Goal: Task Accomplishment & Management: Manage account settings

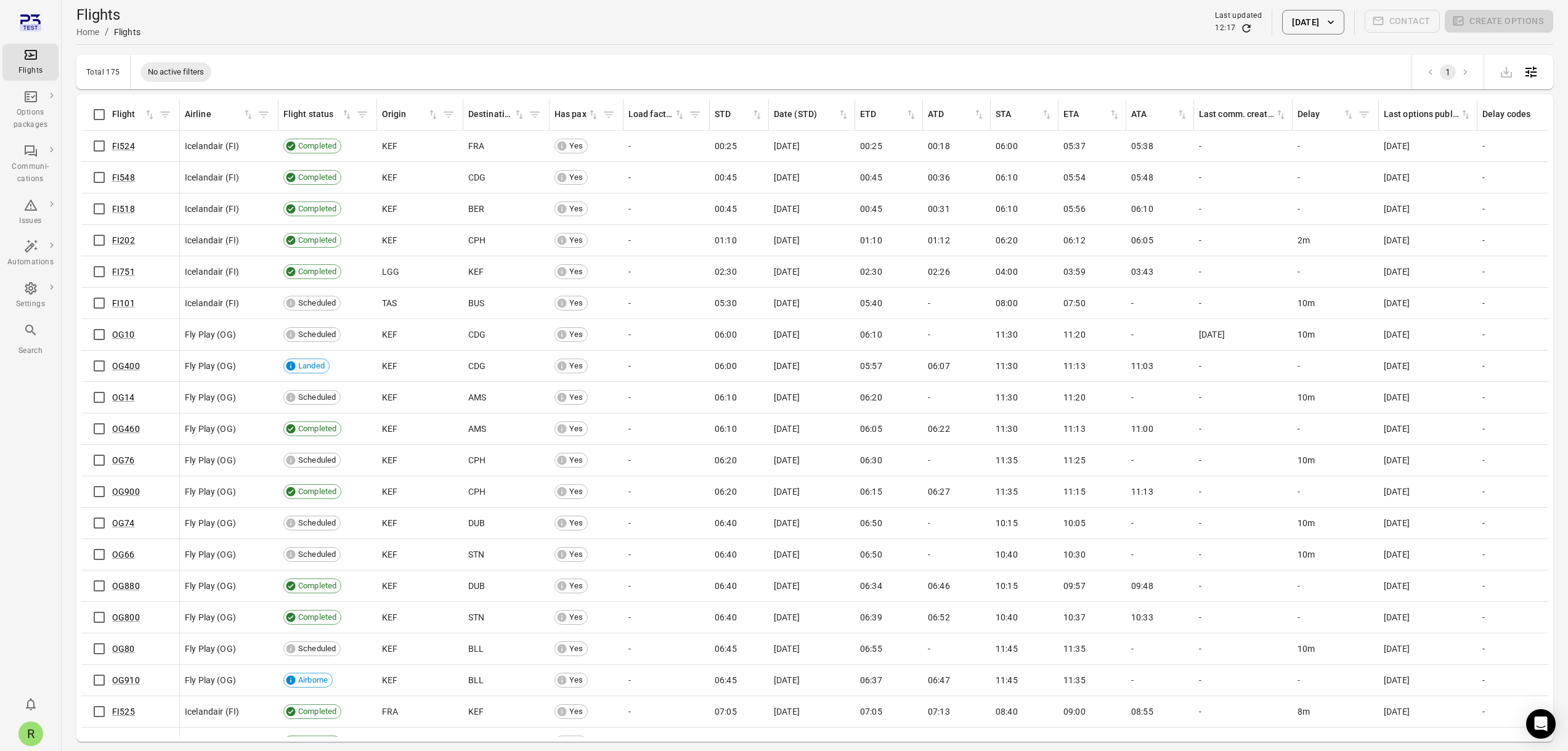
click at [442, 40] on div "Flights Home / Flights Last updated 12:17 [DATE] Contact Create options" at bounding box center [815, 22] width 1477 height 44
drag, startPoint x: 700, startPoint y: 44, endPoint x: 448, endPoint y: 46, distance: 252.0
click at [695, 45] on main "Flights Home / Flights Last updated 12:17 [DATE] Contact Create options Total 1…" at bounding box center [815, 395] width 1506 height 791
click at [98, 75] on div "Total 175" at bounding box center [103, 72] width 34 height 9
click at [330, 64] on div "Total 175 No active filters 1" at bounding box center [815, 72] width 1477 height 35
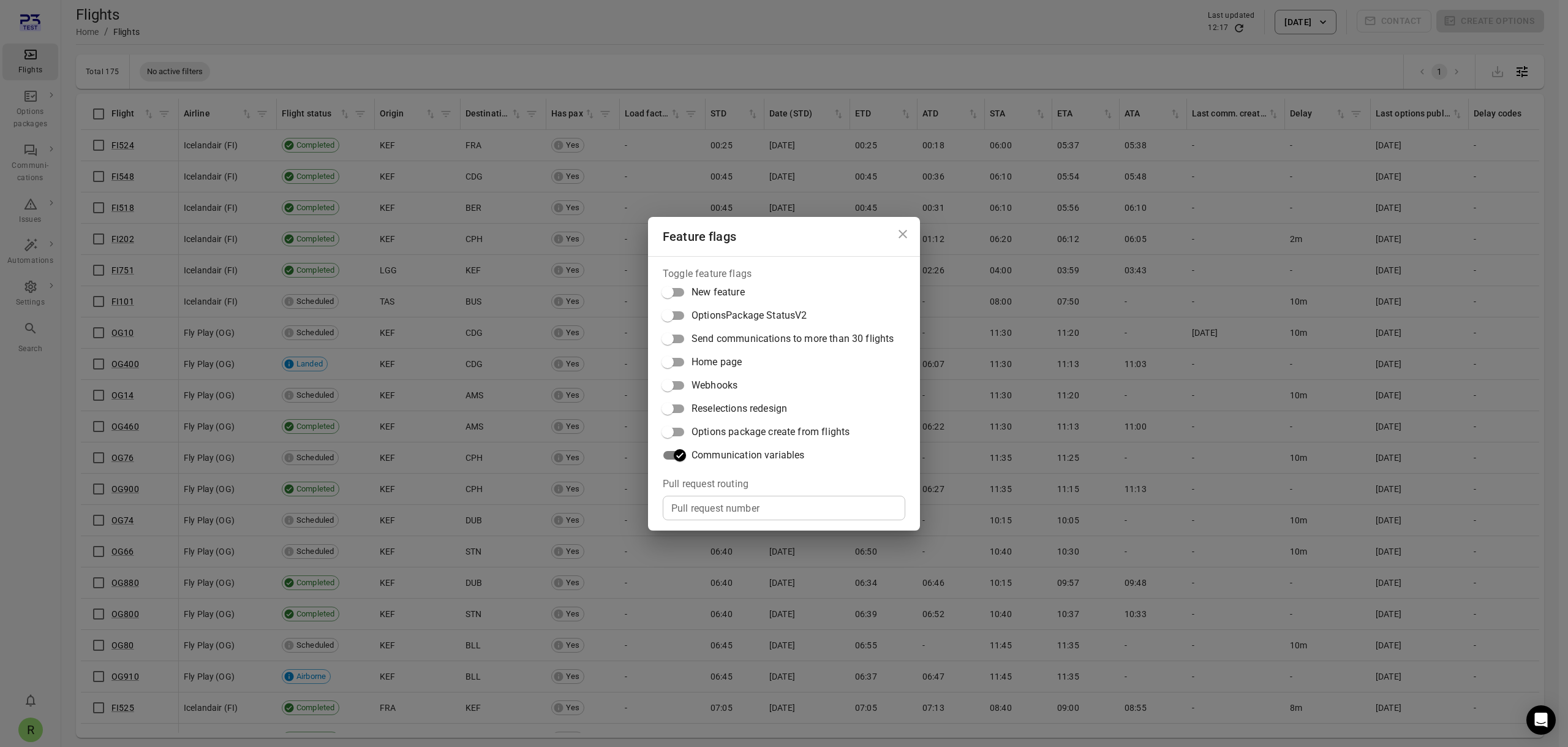
click at [729, 31] on div "Feature flags Toggle feature flags New feature OptionsPackage StatusV2 Send com…" at bounding box center [784, 374] width 1568 height 747
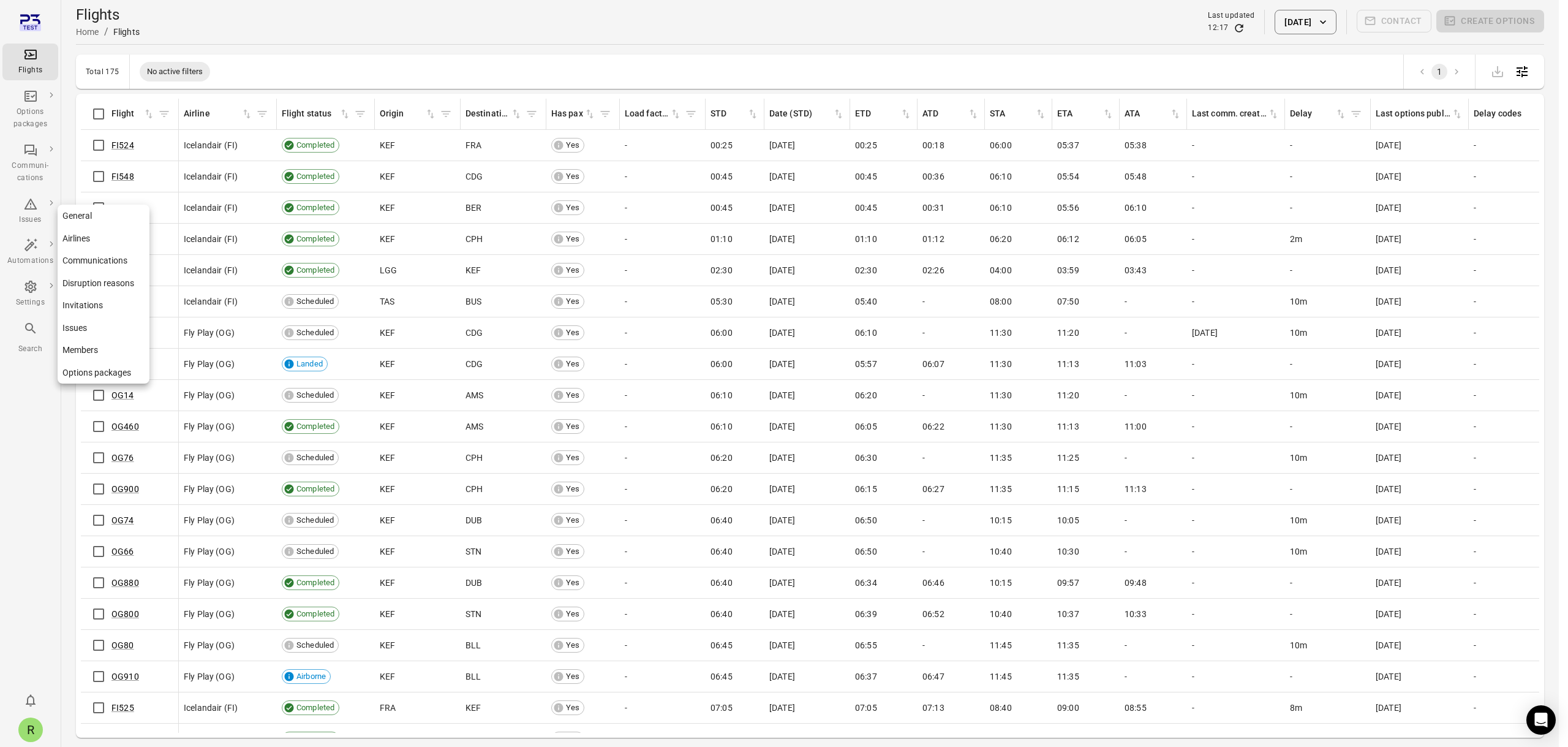
click at [40, 289] on div "Settings" at bounding box center [30, 294] width 46 height 30
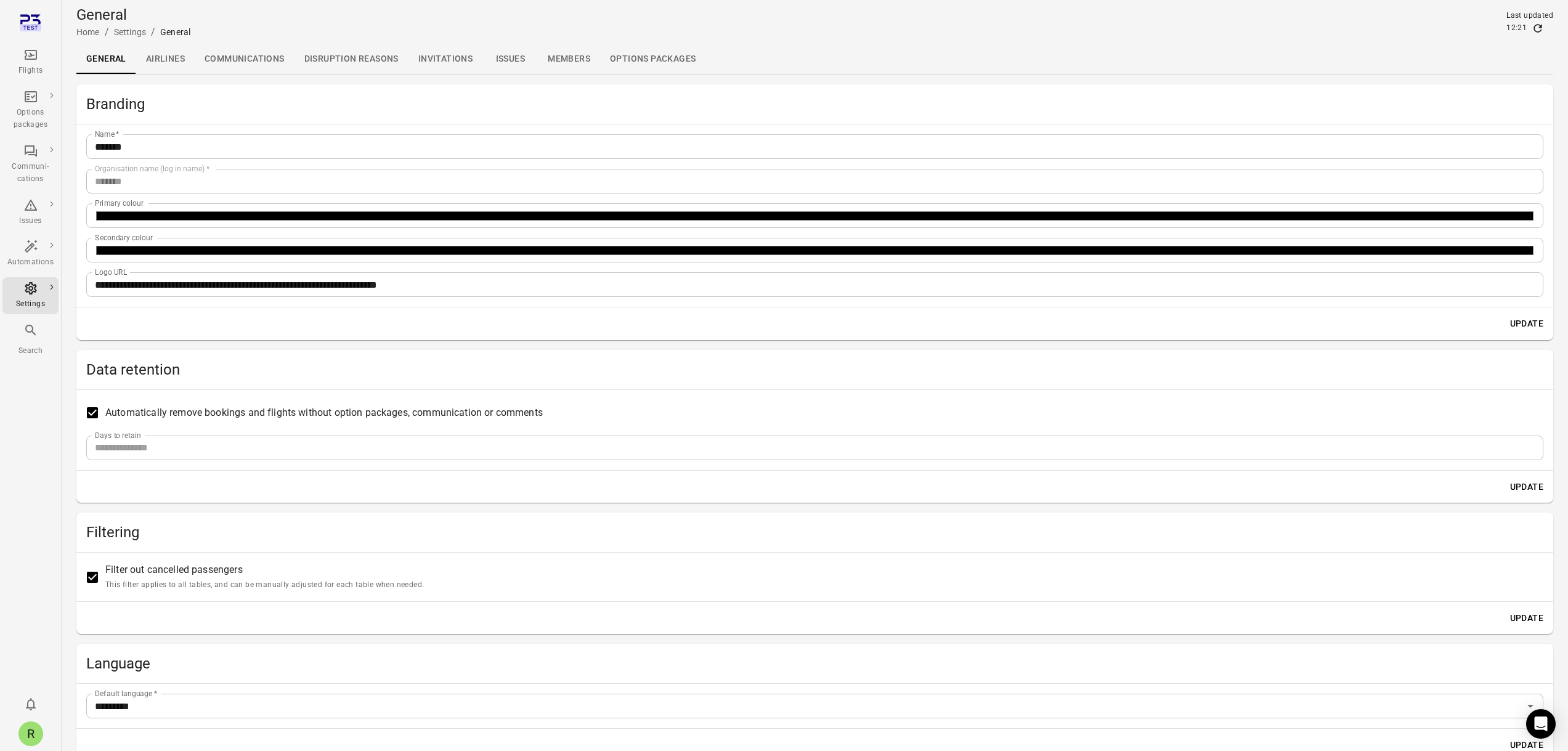
click at [234, 59] on link "Communications" at bounding box center [245, 59] width 100 height 30
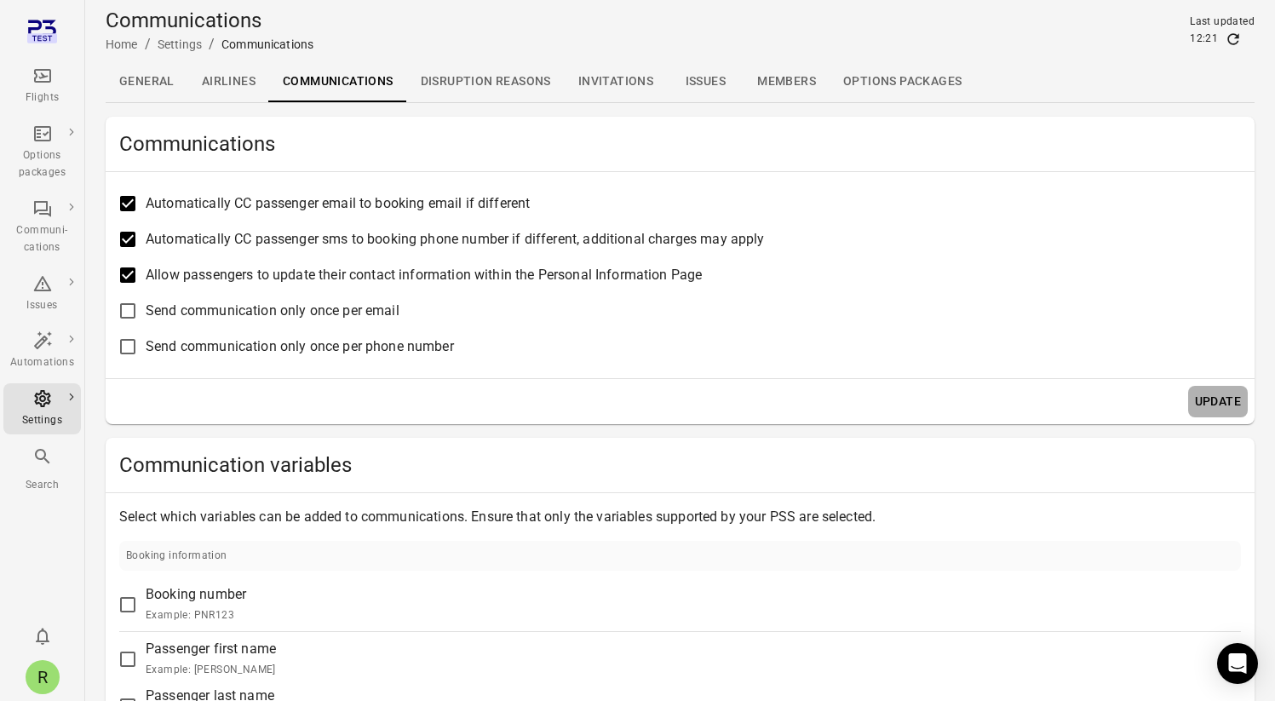
click at [1209, 405] on button "Update" at bounding box center [1218, 402] width 60 height 32
click at [1234, 409] on button "Update" at bounding box center [1218, 402] width 60 height 32
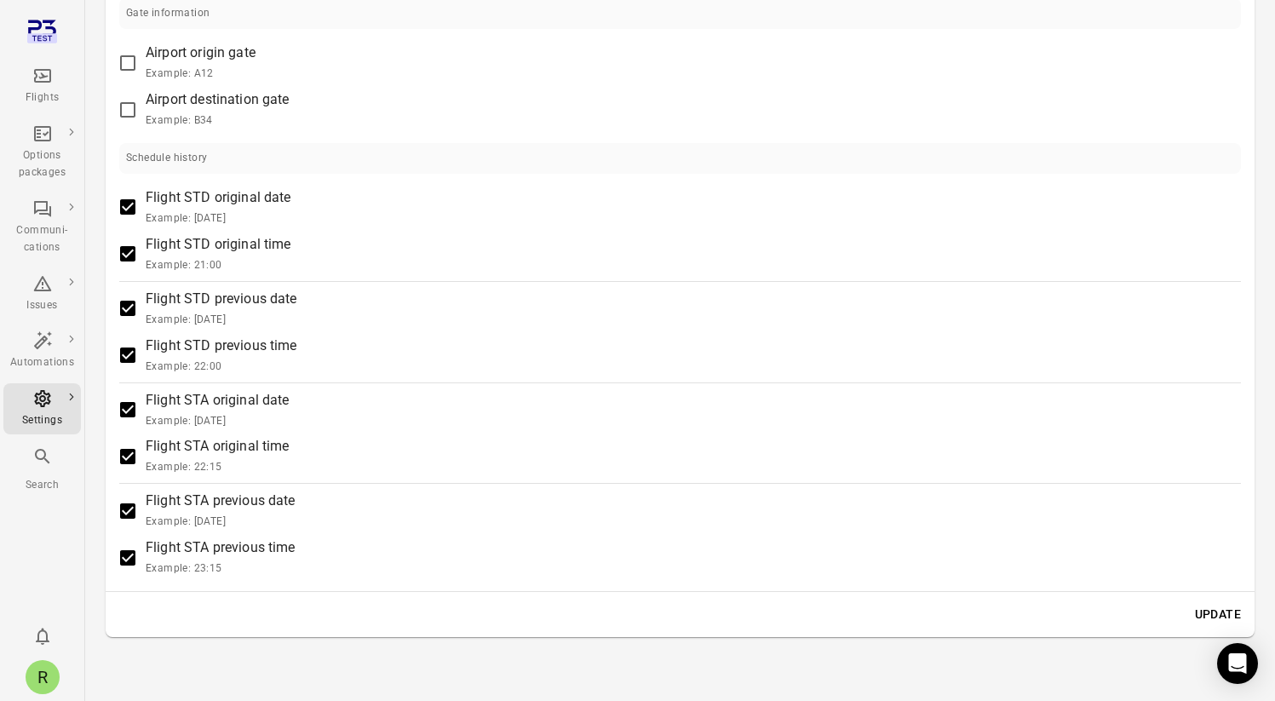
scroll to position [1739, 0]
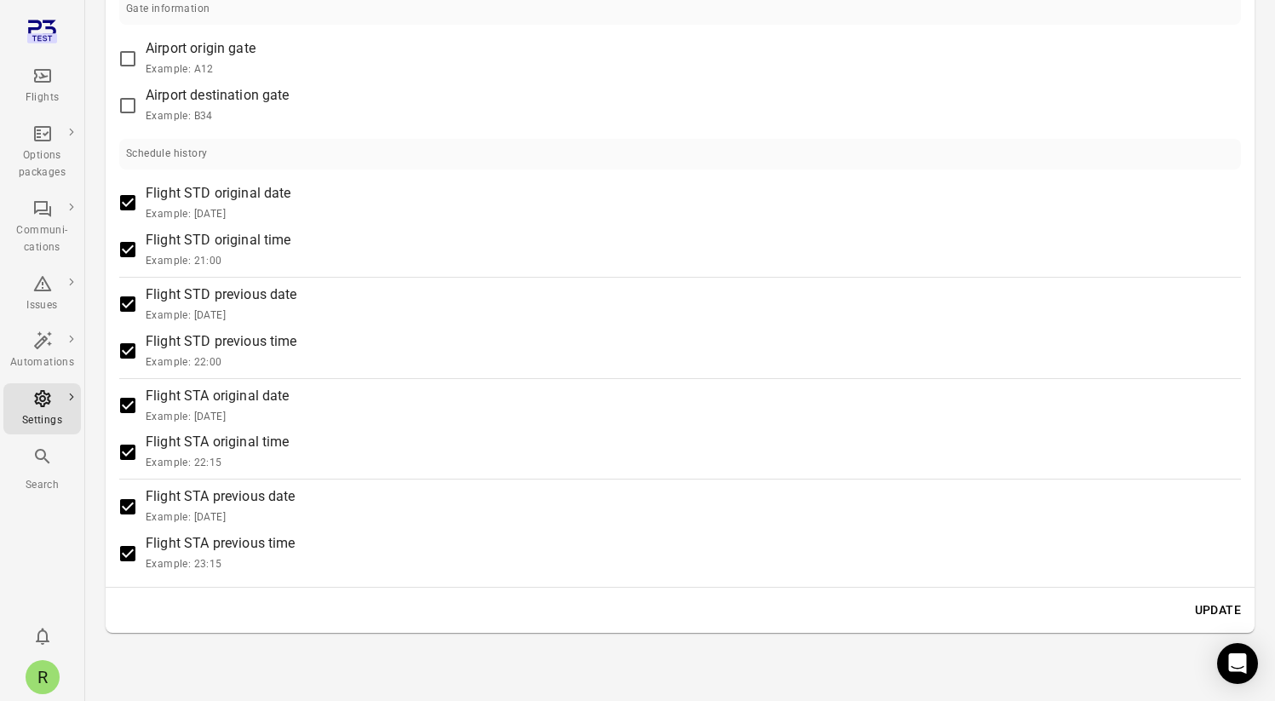
click at [1204, 605] on button "Update" at bounding box center [1218, 610] width 60 height 32
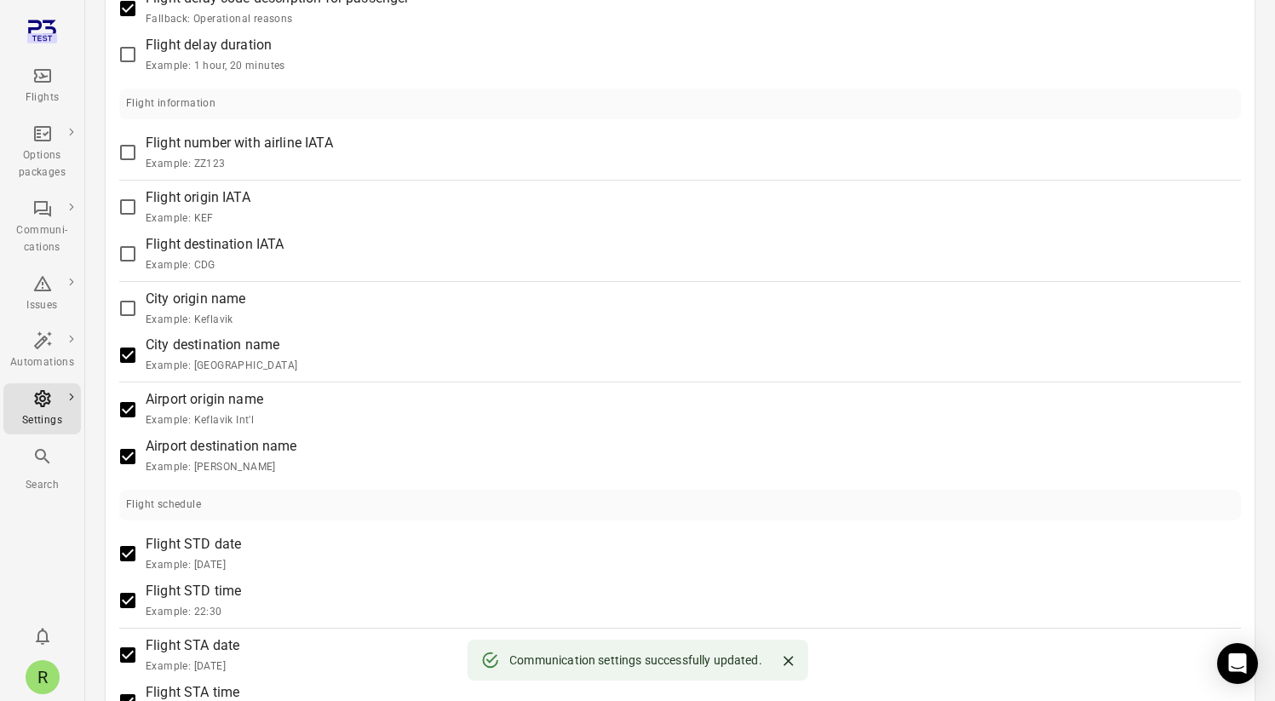
scroll to position [794, 0]
